Goal: Task Accomplishment & Management: Use online tool/utility

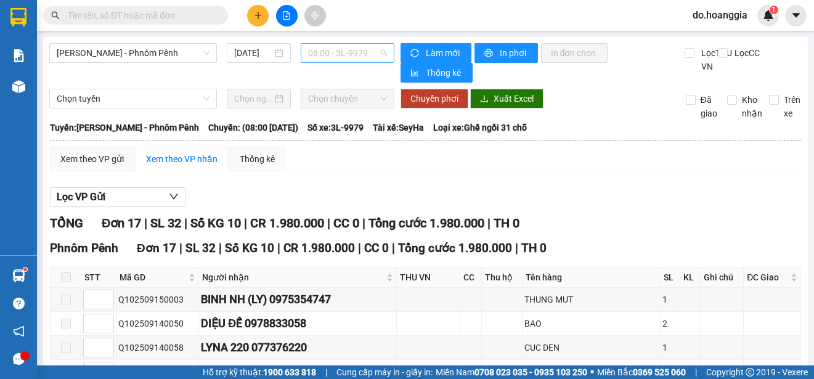
click at [325, 50] on span "08:00 - 3L-9979" at bounding box center [347, 53] width 79 height 18
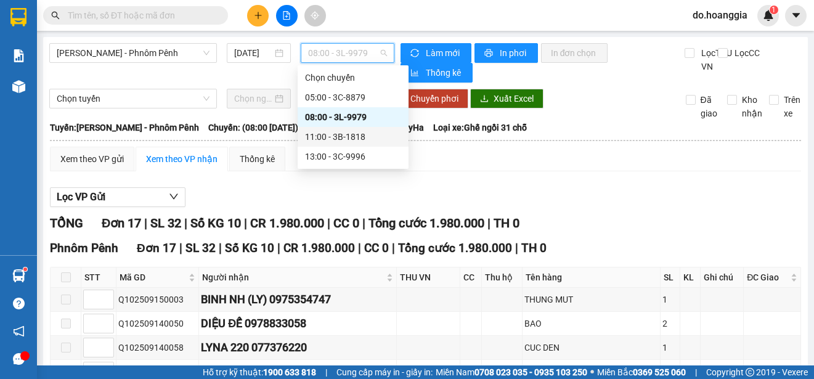
click at [348, 137] on div "11:00 - 3B-1818" at bounding box center [353, 137] width 96 height 14
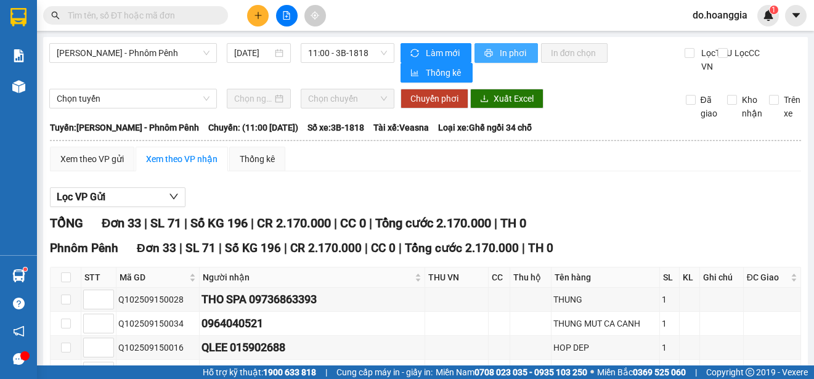
click at [500, 50] on span "In phơi" at bounding box center [514, 53] width 28 height 14
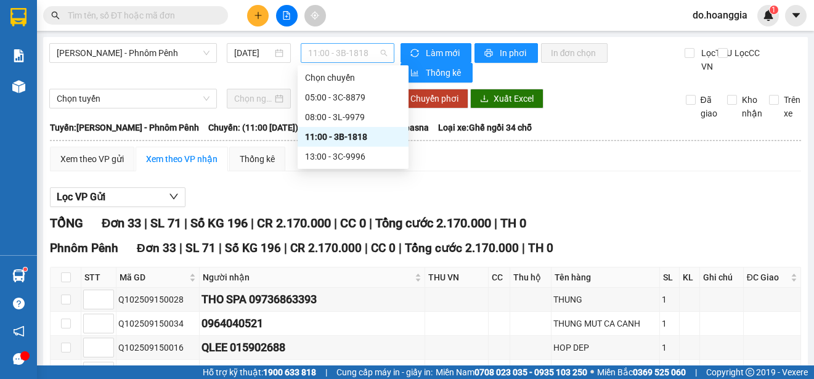
click at [335, 53] on span "11:00 - 3B-1818" at bounding box center [347, 53] width 79 height 18
click at [356, 157] on div "13:00 - 3C-9996" at bounding box center [353, 157] width 96 height 14
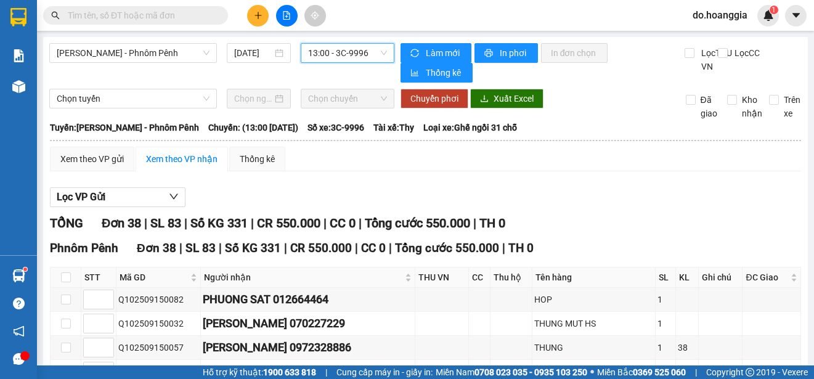
click at [368, 52] on span "13:00 - 3C-9996" at bounding box center [347, 53] width 79 height 18
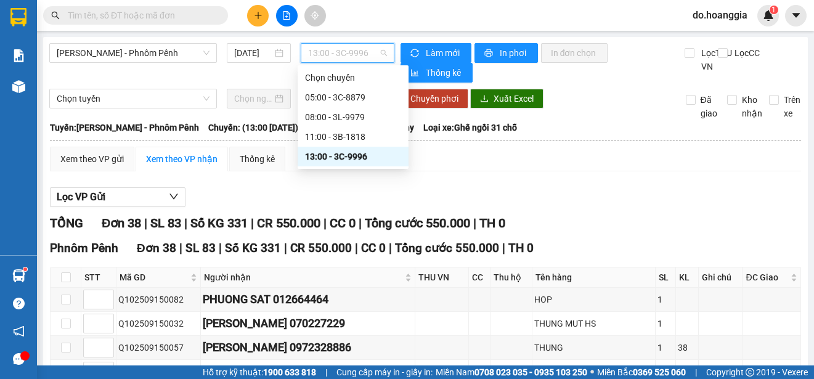
click at [366, 155] on div "13:00 - 3C-9996" at bounding box center [353, 157] width 96 height 14
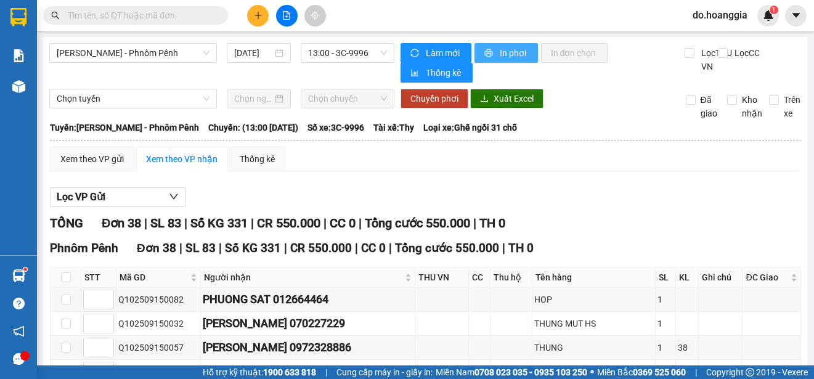
click at [500, 52] on span "In phơi" at bounding box center [514, 53] width 28 height 14
